Goal: Information Seeking & Learning: Learn about a topic

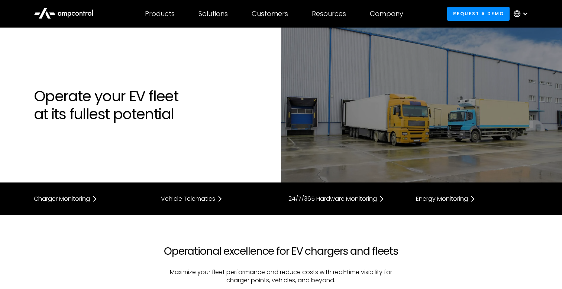
scroll to position [28, 0]
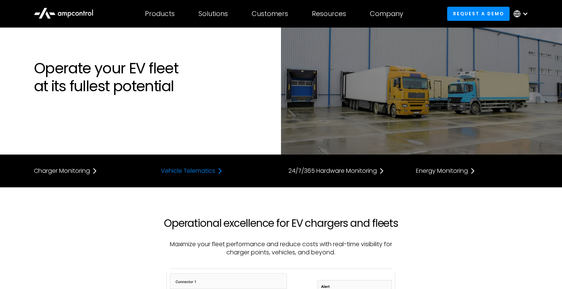
click at [175, 172] on div "Vehicle Telematics" at bounding box center [188, 171] width 54 height 6
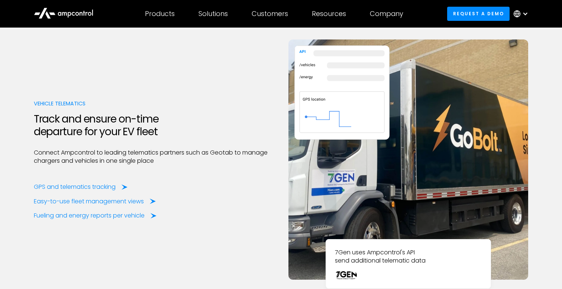
scroll to position [1008, 0]
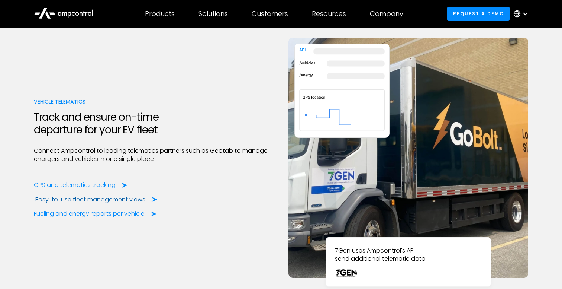
click at [137, 195] on div "Easy-to-use fleet management views" at bounding box center [90, 199] width 110 height 8
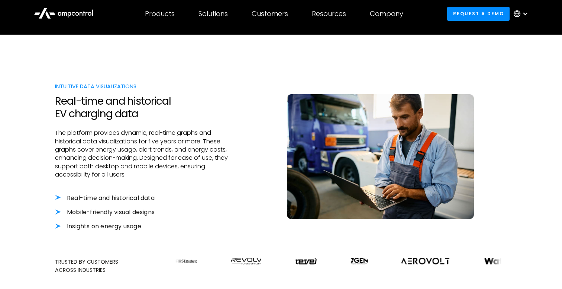
scroll to position [229, 0]
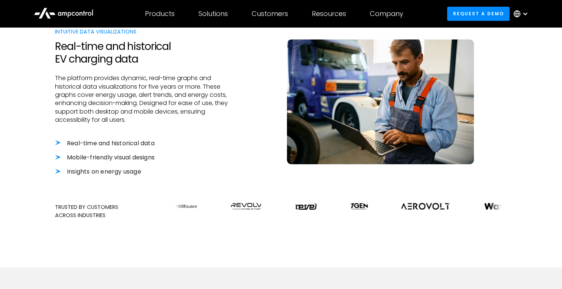
click at [132, 144] on li "Real-time and historical data" at bounding box center [143, 143] width 176 height 8
click at [229, 171] on li "Insights on energy usage" at bounding box center [143, 171] width 176 height 8
click at [243, 171] on div "Intuitive Data Visualizations Real-time and historical EV charging data The pla…" at bounding box center [281, 109] width 452 height 163
click at [244, 171] on div "Intuitive Data Visualizations Real-time and historical EV charging data The pla…" at bounding box center [281, 109] width 452 height 163
click at [244, 173] on div "Intuitive Data Visualizations Real-time and historical EV charging data The pla…" at bounding box center [281, 109] width 452 height 163
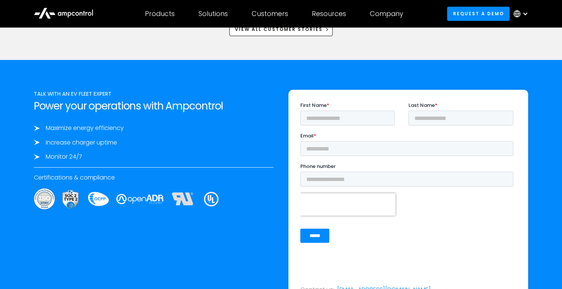
scroll to position [1230, 0]
